Goal: Task Accomplishment & Management: Complete application form

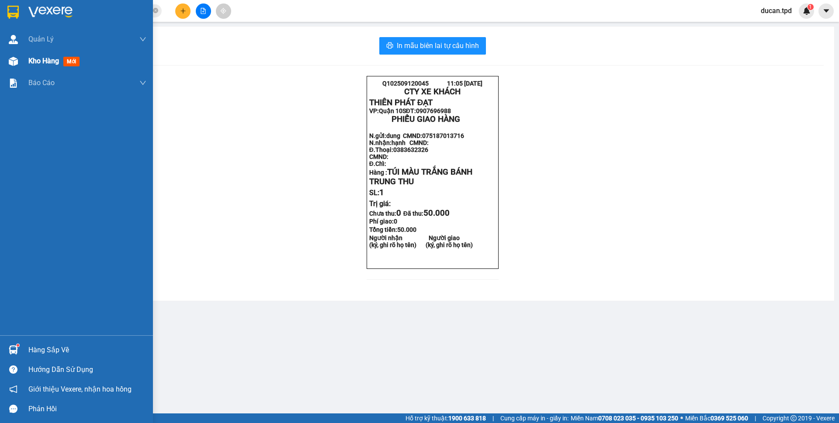
click at [24, 64] on div "Kho hàng mới" at bounding box center [76, 61] width 153 height 22
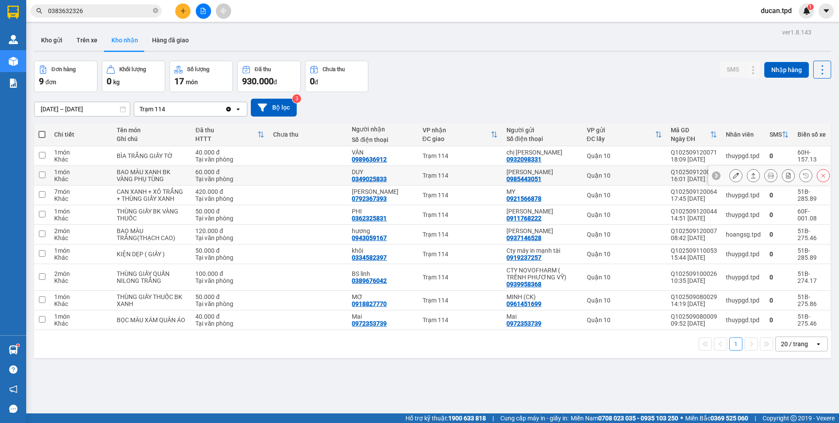
click at [729, 174] on div at bounding box center [735, 175] width 13 height 13
click at [730, 176] on button at bounding box center [736, 175] width 12 height 15
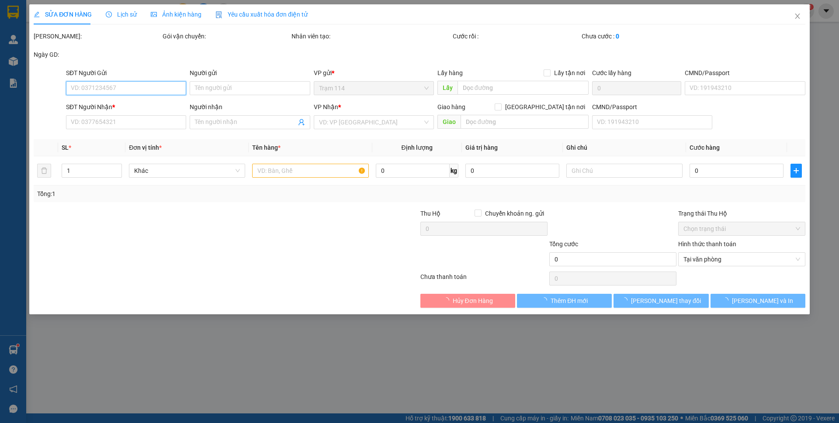
type input "0985443051"
type input "ngọc anh"
type input "072091001168"
type input "0349025833"
type input "DUY"
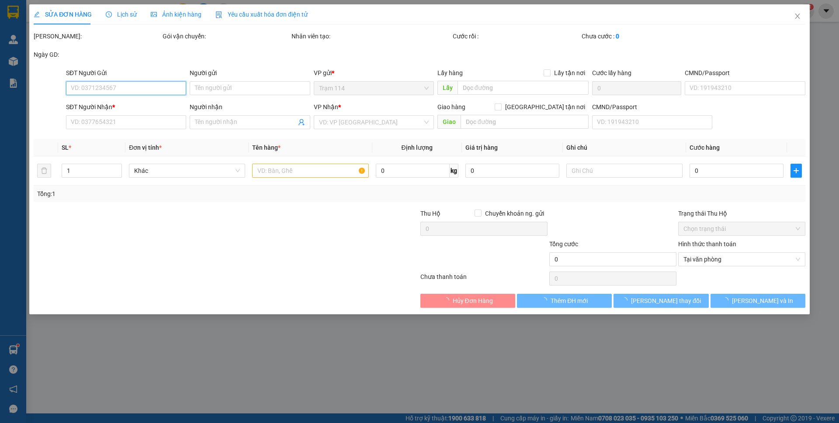
type input "60.000"
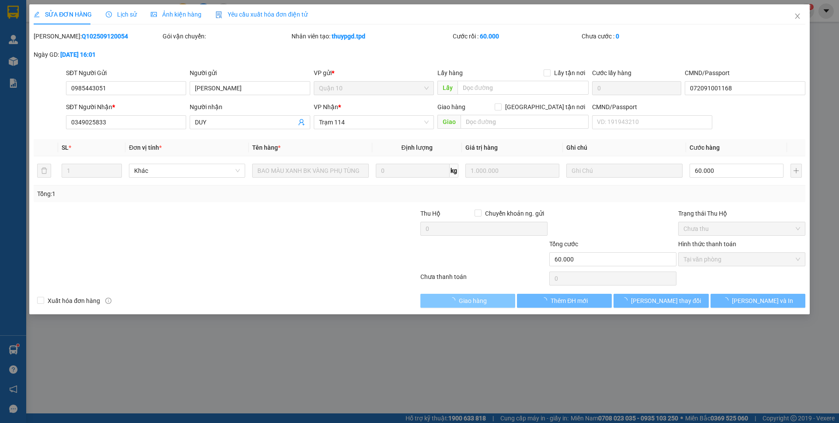
click at [482, 298] on span "Giao hàng" at bounding box center [473, 301] width 28 height 10
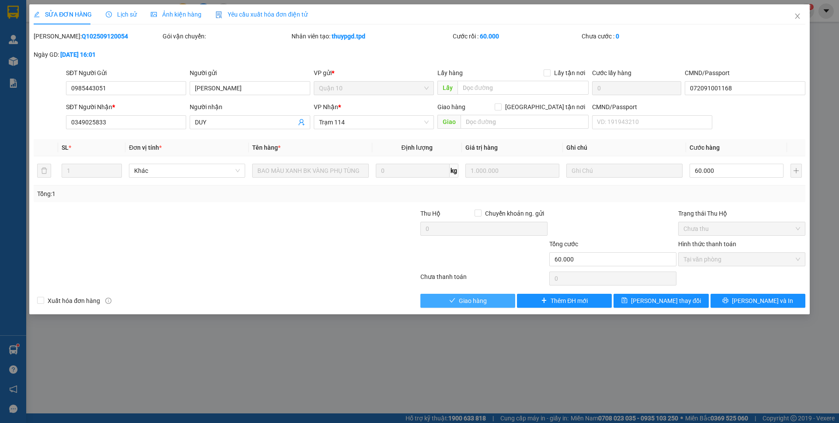
click at [468, 300] on span "Giao hàng" at bounding box center [473, 301] width 28 height 10
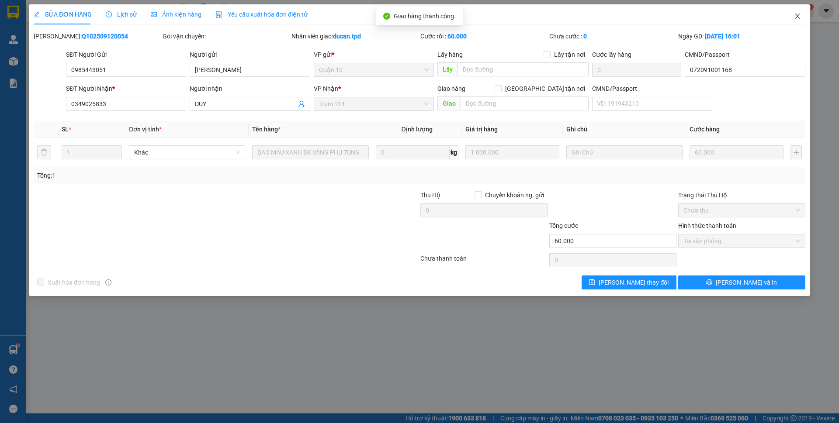
click at [801, 19] on span "Close" at bounding box center [797, 16] width 24 height 24
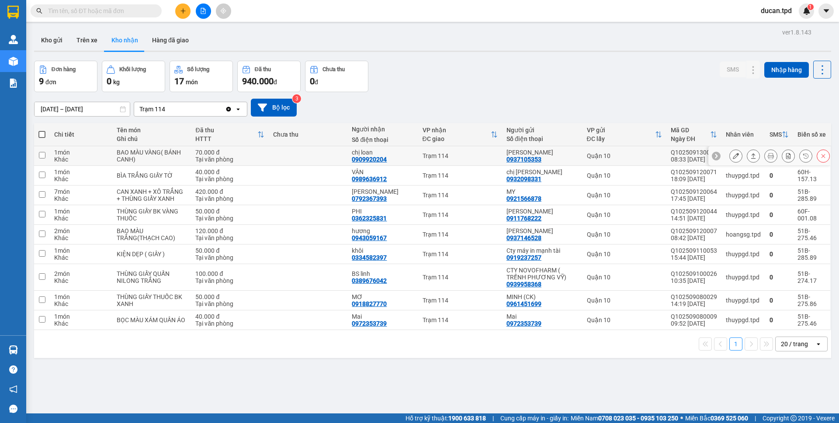
click at [733, 157] on icon at bounding box center [736, 156] width 6 height 6
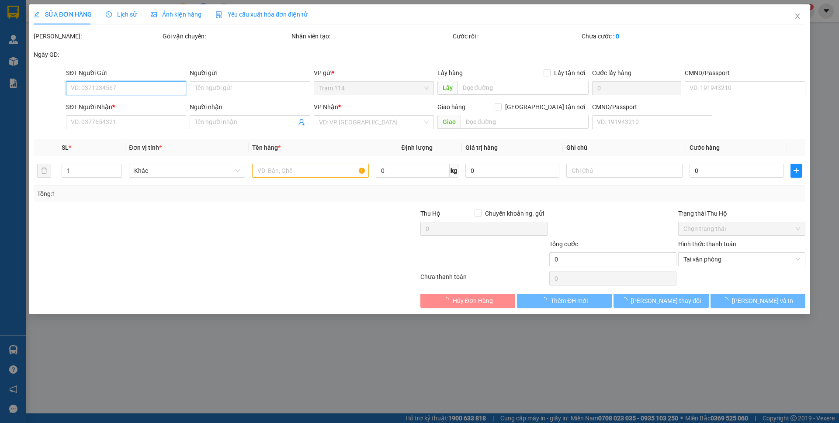
type input "0937105353"
type input "[PERSON_NAME]"
type input "079586451003"
type input "0909920204"
type input "chị loan"
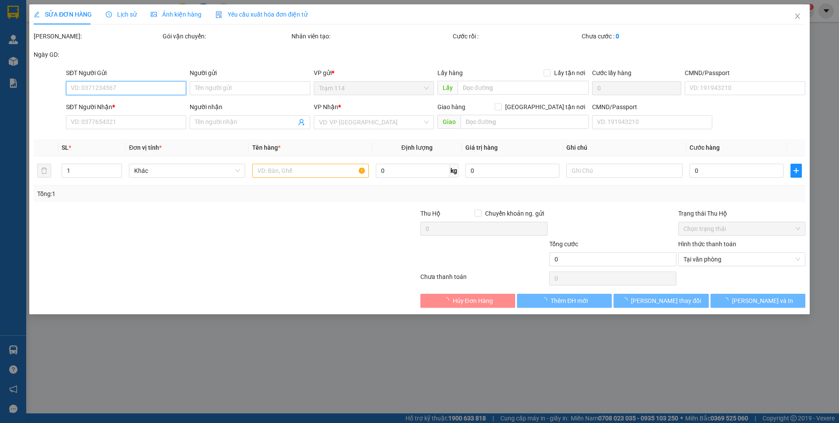
type input "70.000"
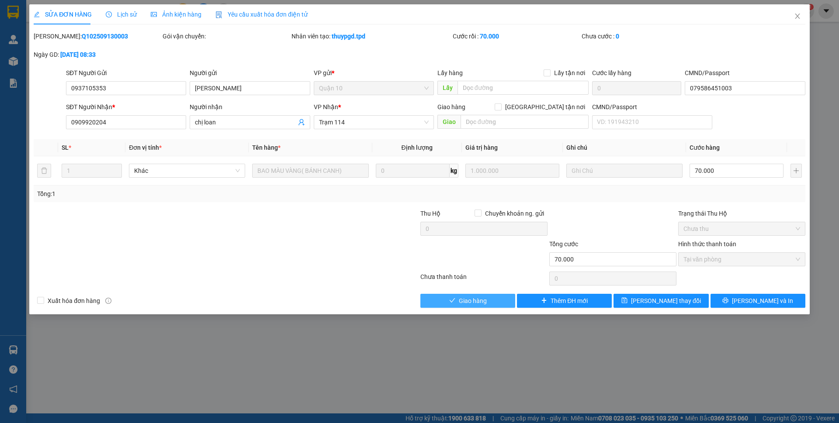
click at [462, 300] on span "Giao hàng" at bounding box center [473, 301] width 28 height 10
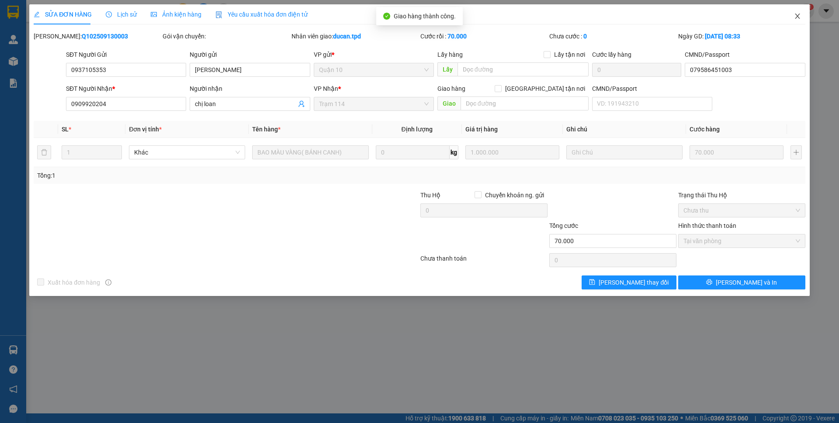
click at [798, 17] on icon "close" at bounding box center [797, 16] width 7 height 7
